Goal: Find specific page/section: Find specific page/section

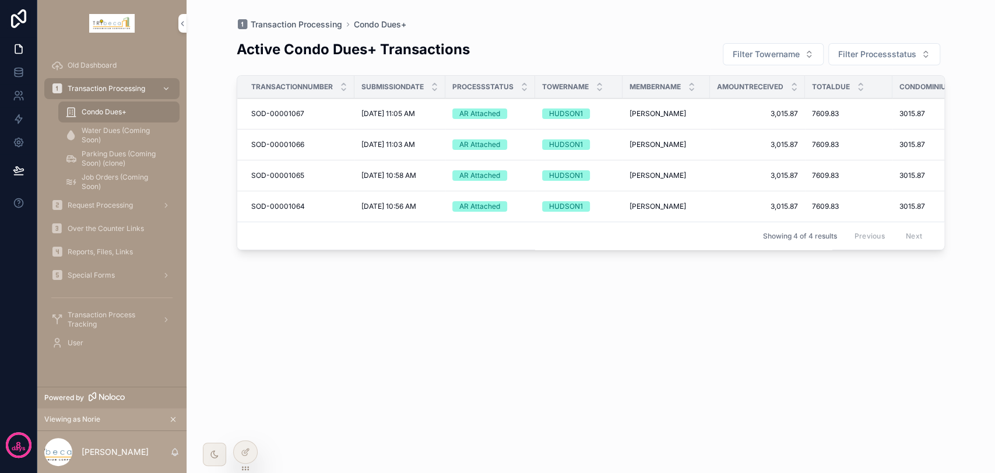
click at [100, 272] on span "Special Forms" at bounding box center [91, 274] width 47 height 9
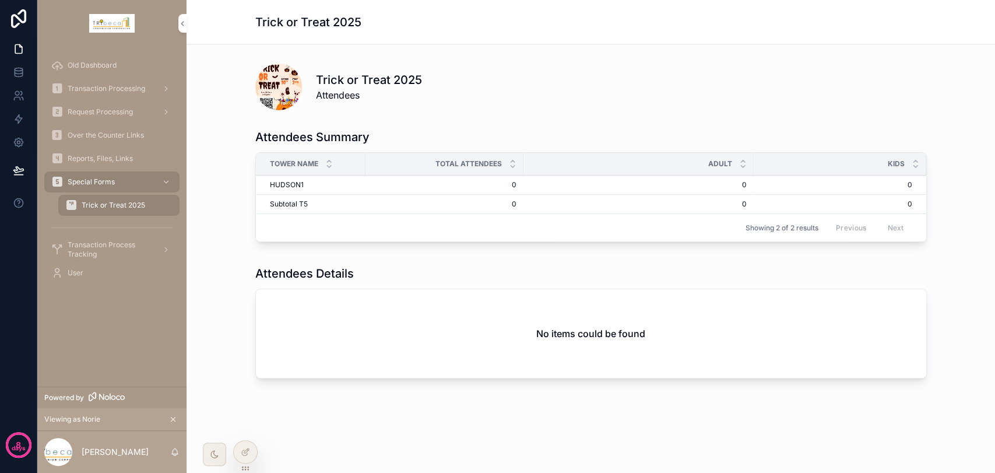
click at [0, 0] on icon at bounding box center [0, 0] width 0 height 0
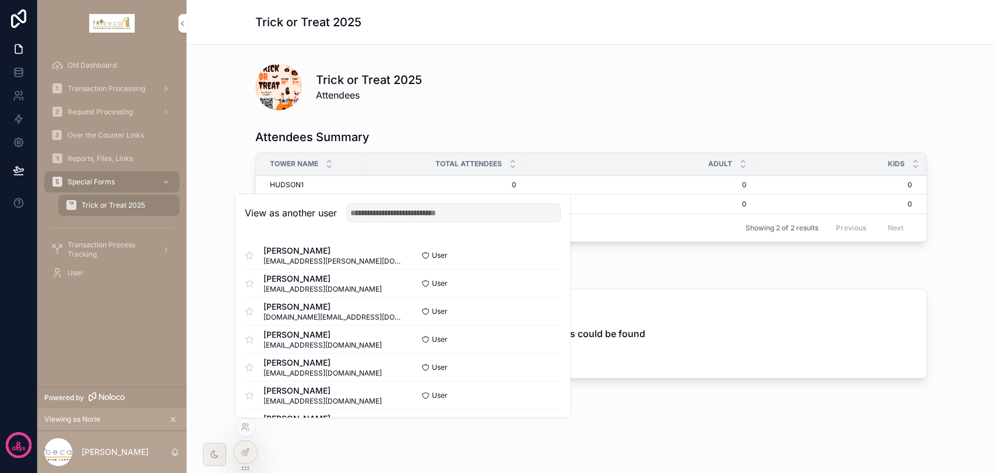
click at [0, 0] on button "Select" at bounding box center [0, 0] width 0 height 0
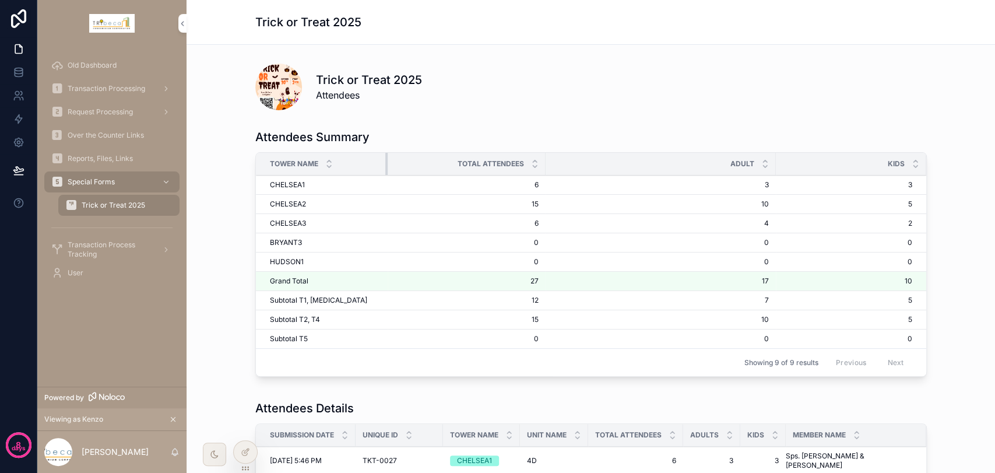
drag, startPoint x: 359, startPoint y: 168, endPoint x: 383, endPoint y: 174, distance: 24.5
click at [385, 174] on div "scrollable content" at bounding box center [387, 164] width 5 height 22
click at [75, 158] on span "Reports, Files, Links" at bounding box center [100, 158] width 65 height 9
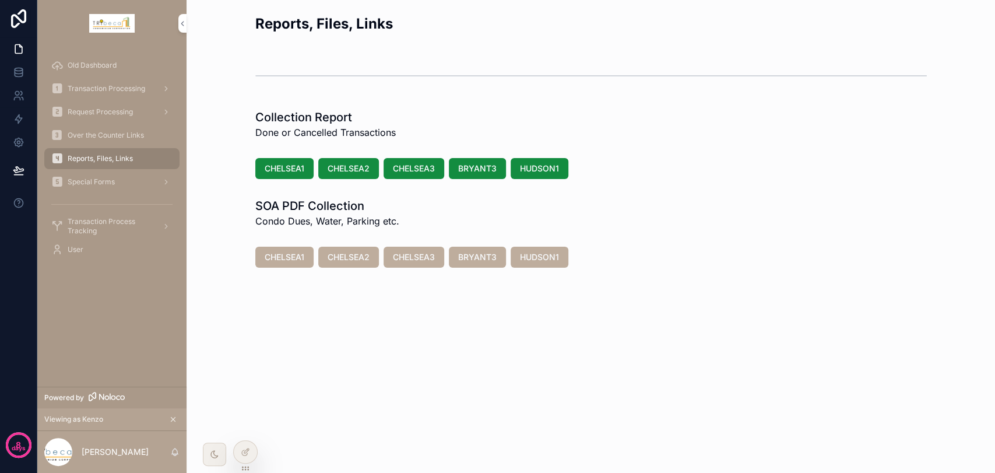
click at [88, 132] on span "Over the Counter Links" at bounding box center [106, 135] width 76 height 9
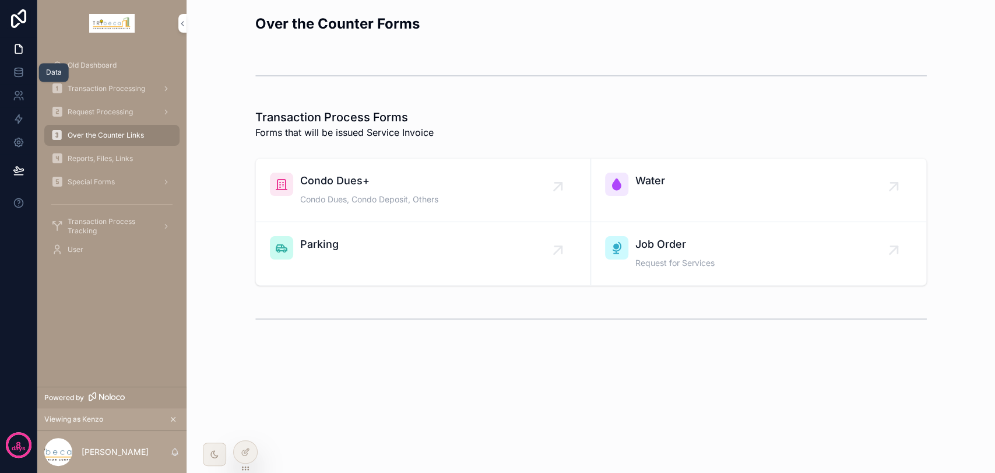
click at [20, 76] on icon at bounding box center [19, 72] width 12 height 12
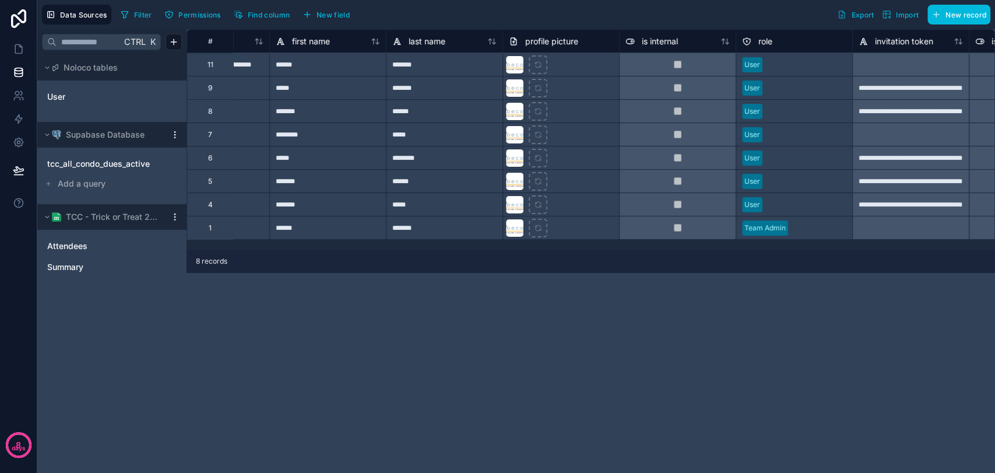
scroll to position [0, 78]
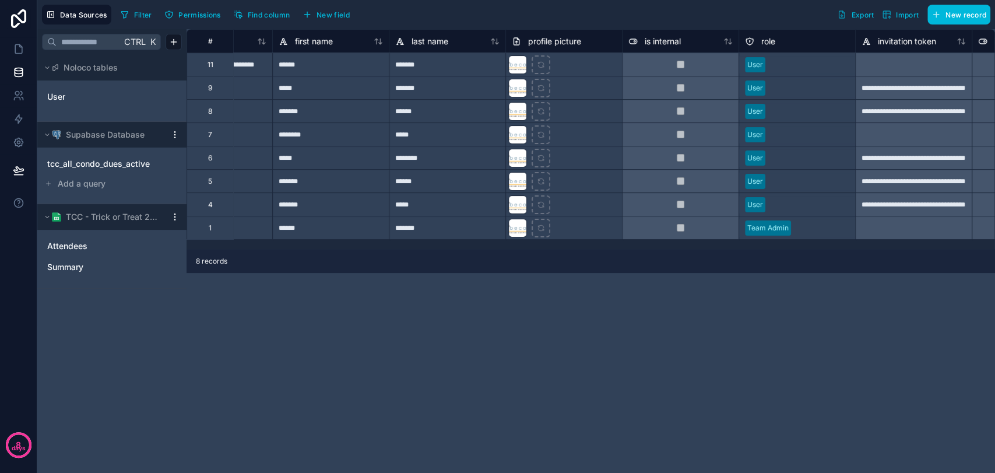
click at [827, 402] on div "**********" at bounding box center [590, 251] width 808 height 444
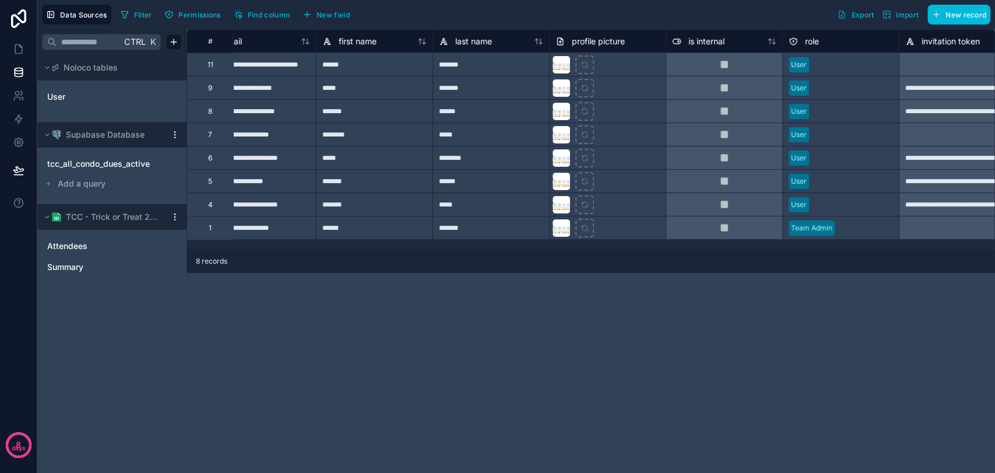
scroll to position [0, 0]
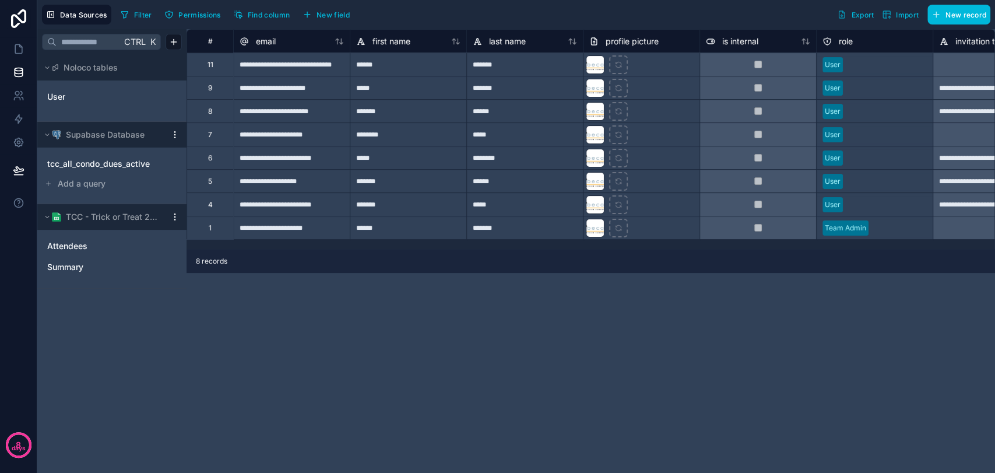
click at [410, 132] on div "********" at bounding box center [408, 133] width 117 height 23
click at [298, 139] on div "**********" at bounding box center [291, 133] width 117 height 23
drag, startPoint x: 303, startPoint y: 137, endPoint x: 435, endPoint y: 136, distance: 132.3
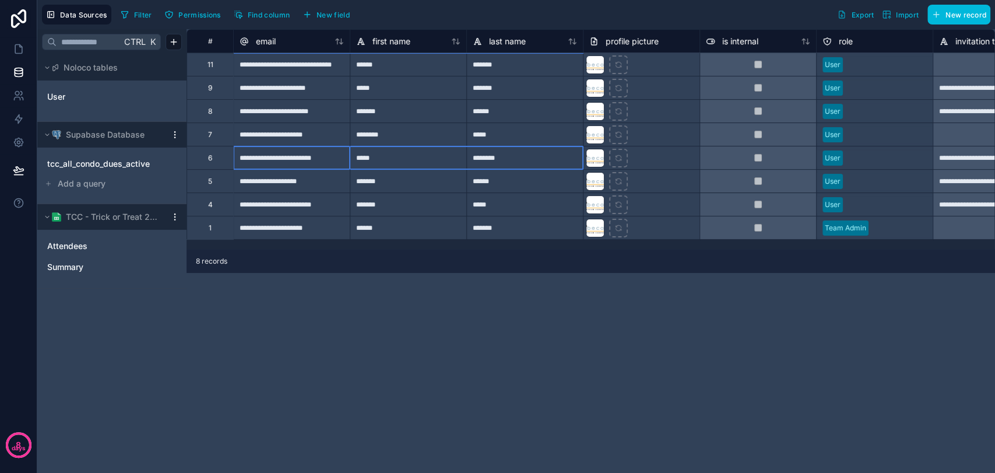
drag, startPoint x: 293, startPoint y: 160, endPoint x: 469, endPoint y: 161, distance: 175.4
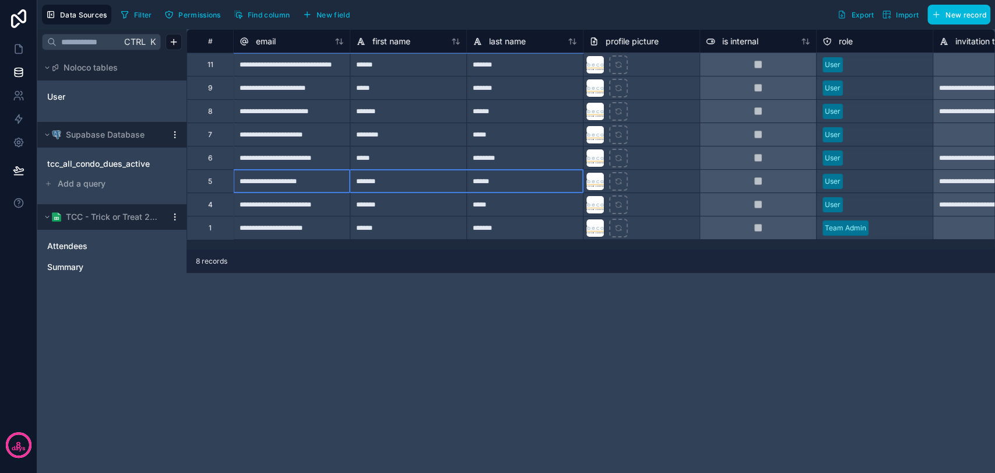
drag, startPoint x: 319, startPoint y: 185, endPoint x: 524, endPoint y: 182, distance: 205.2
